Goal: Task Accomplishment & Management: Complete application form

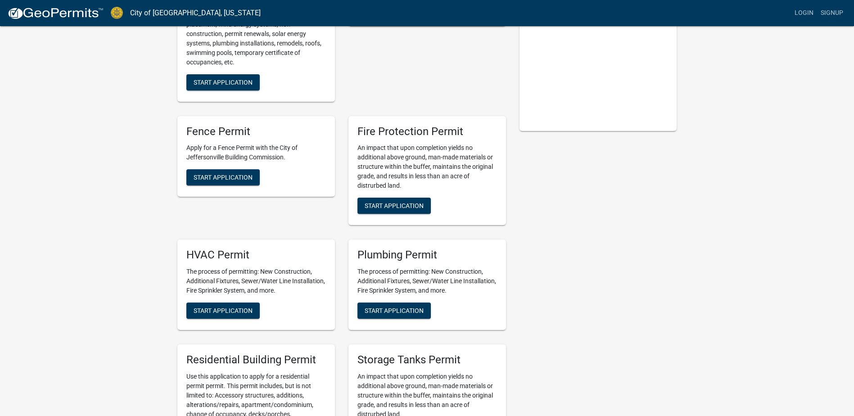
scroll to position [180, 0]
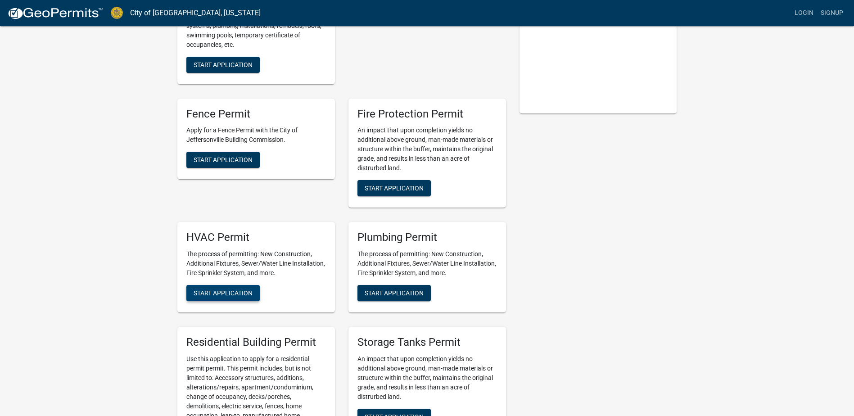
click at [248, 292] on span "Start Application" at bounding box center [223, 292] width 59 height 7
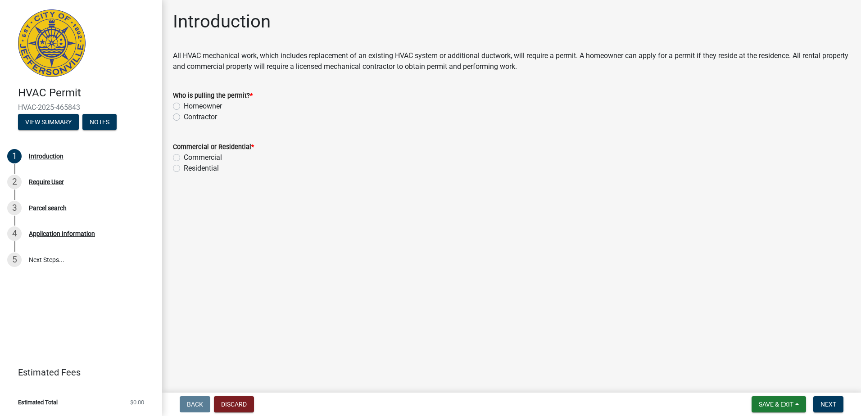
click at [184, 116] on label "Contractor" at bounding box center [200, 117] width 33 height 11
click at [184, 116] on input "Contractor" at bounding box center [187, 115] width 6 height 6
radio input "true"
click at [184, 170] on label "Residential" at bounding box center [201, 168] width 35 height 11
click at [184, 169] on input "Residential" at bounding box center [187, 166] width 6 height 6
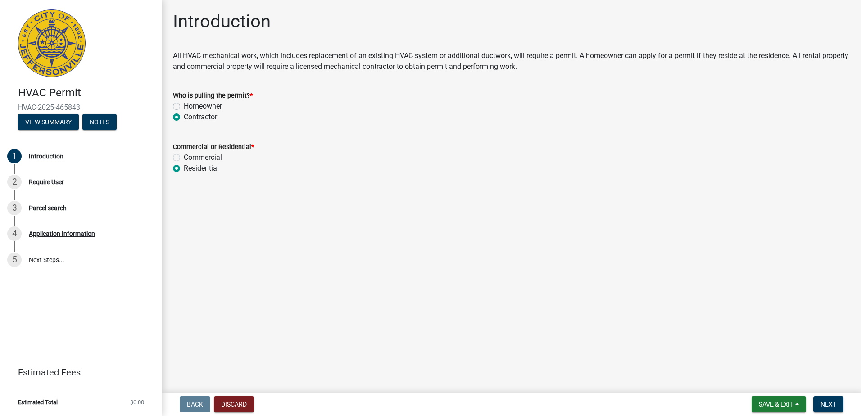
radio input "true"
click at [827, 404] on span "Next" at bounding box center [828, 404] width 16 height 7
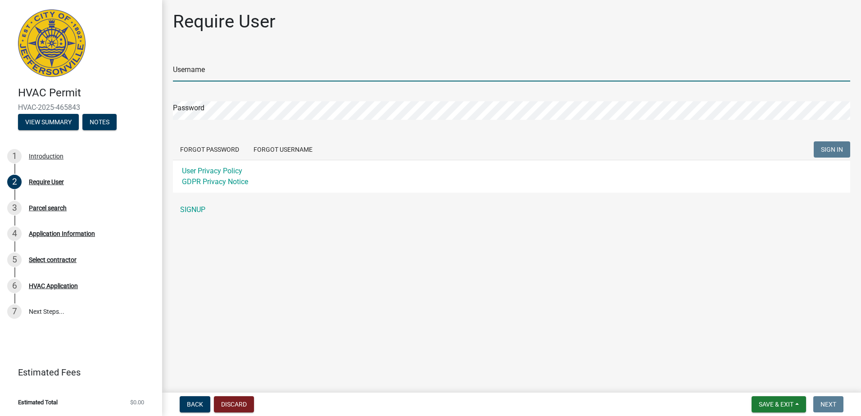
click at [242, 80] on input "Username" at bounding box center [511, 72] width 677 height 18
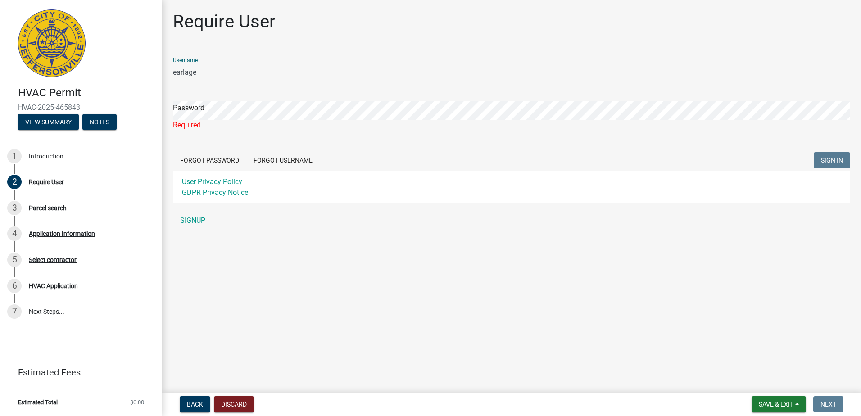
click at [242, 80] on input "earlage" at bounding box center [511, 72] width 677 height 18
type input "earlage"
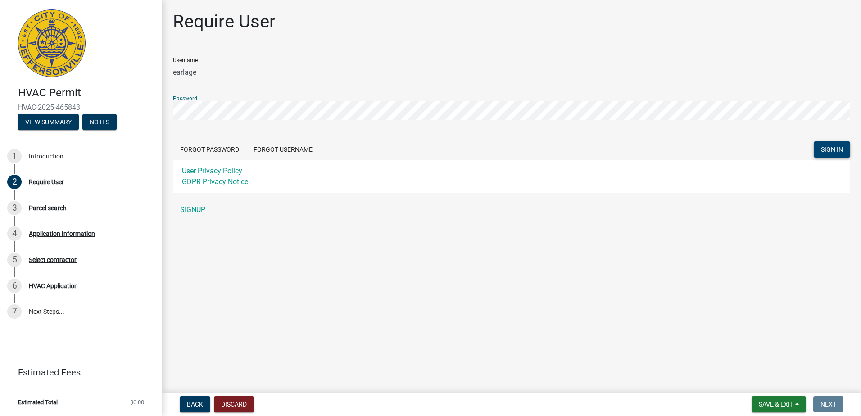
click at [826, 151] on span "SIGN IN" at bounding box center [832, 149] width 22 height 7
click at [674, 238] on main "Require User Username earlage Password Forgot Password Forgot Username SIGN IN …" at bounding box center [511, 194] width 699 height 389
click at [827, 148] on span "SIGN IN" at bounding box center [832, 149] width 22 height 7
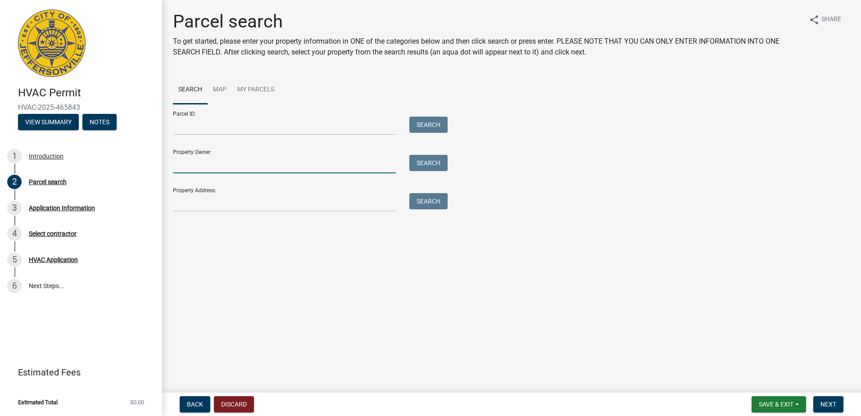
click at [199, 161] on input "Property Owner:" at bounding box center [284, 164] width 223 height 18
type input "[PERSON_NAME]"
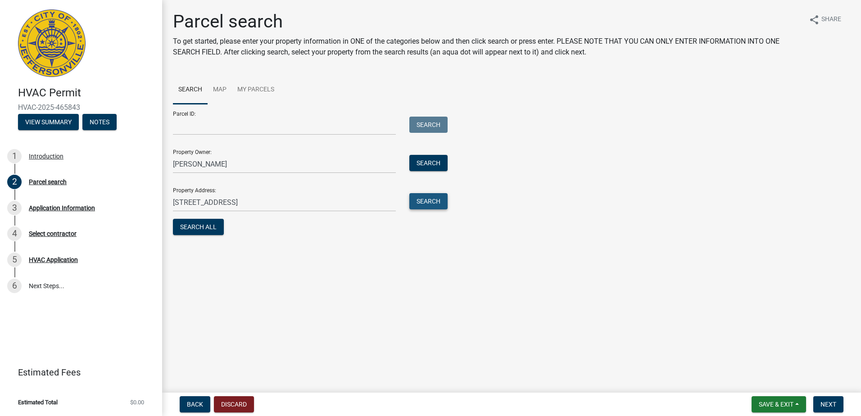
click at [420, 203] on button "Search" at bounding box center [428, 201] width 38 height 16
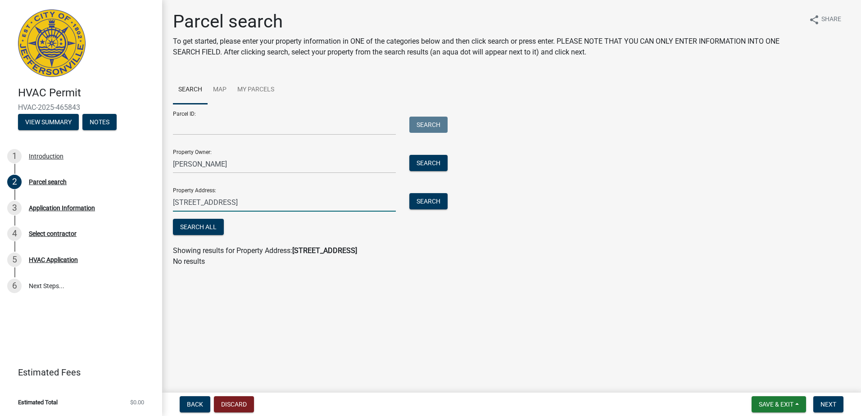
click at [212, 201] on input "[STREET_ADDRESS]" at bounding box center [284, 202] width 223 height 18
click at [212, 201] on input "3004 Oakl Piel" at bounding box center [284, 202] width 223 height 18
click at [418, 200] on button "Search" at bounding box center [428, 201] width 38 height 16
click at [230, 203] on input "[STREET_ADDRESS]" at bounding box center [284, 202] width 223 height 18
type input "3004 Oakl"
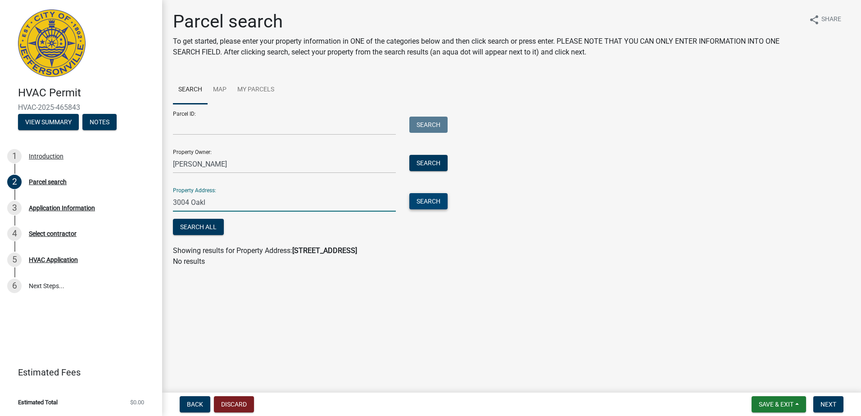
click at [437, 202] on button "Search" at bounding box center [428, 201] width 38 height 16
click at [260, 206] on input "3004 Oakl" at bounding box center [284, 202] width 223 height 18
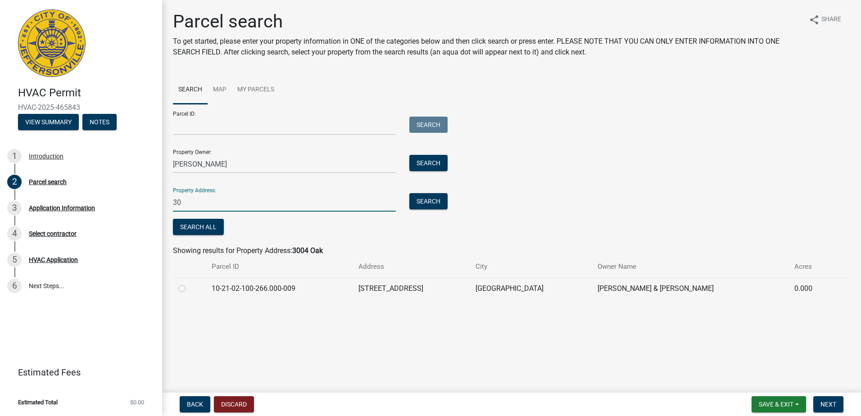
type input "3"
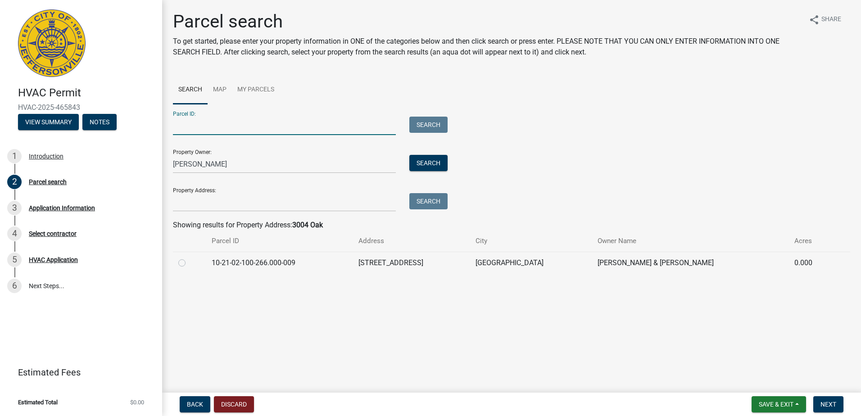
click at [369, 122] on input "Parcel ID:" at bounding box center [284, 126] width 223 height 18
click at [433, 160] on button "Search" at bounding box center [428, 163] width 38 height 16
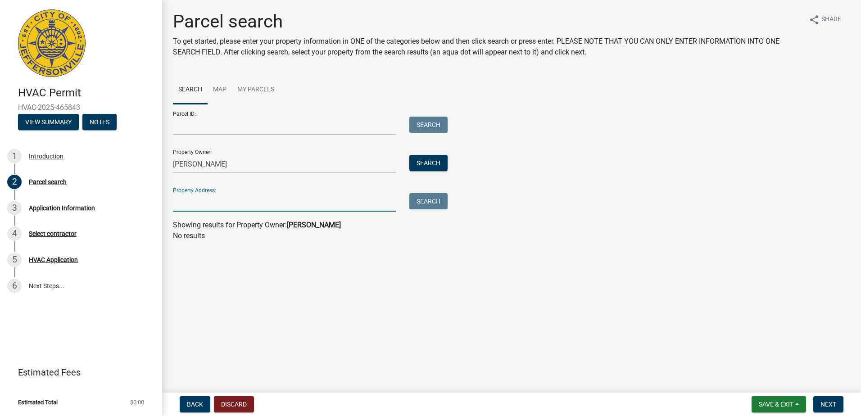
click at [312, 207] on input "Property Address:" at bounding box center [284, 202] width 223 height 18
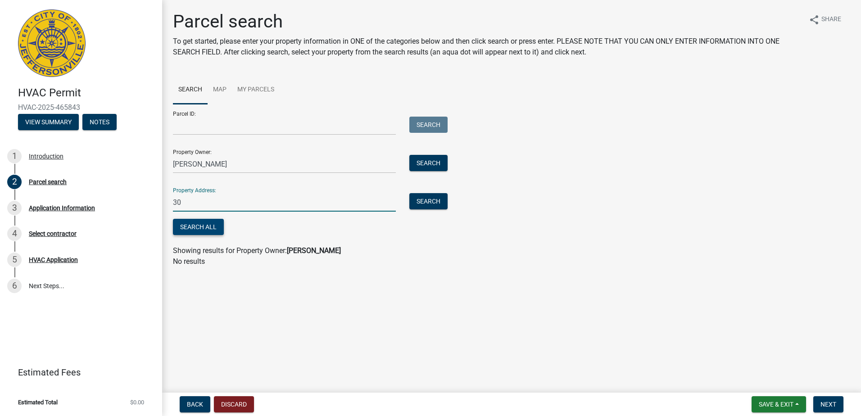
type input "3"
